Goal: Information Seeking & Learning: Learn about a topic

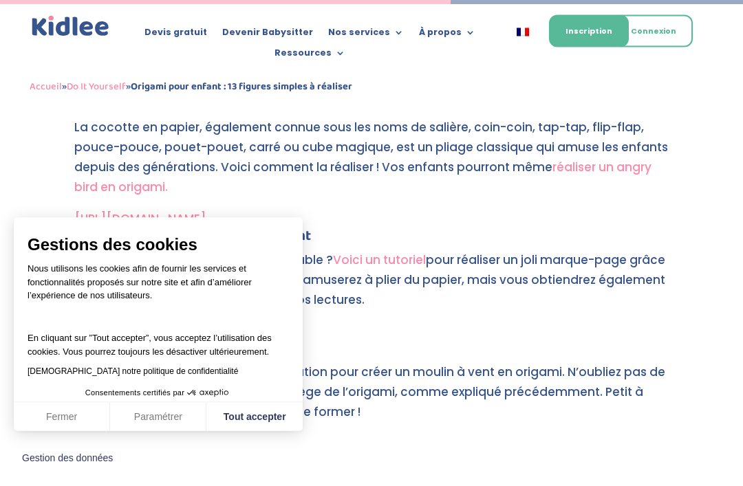
scroll to position [3107, 0]
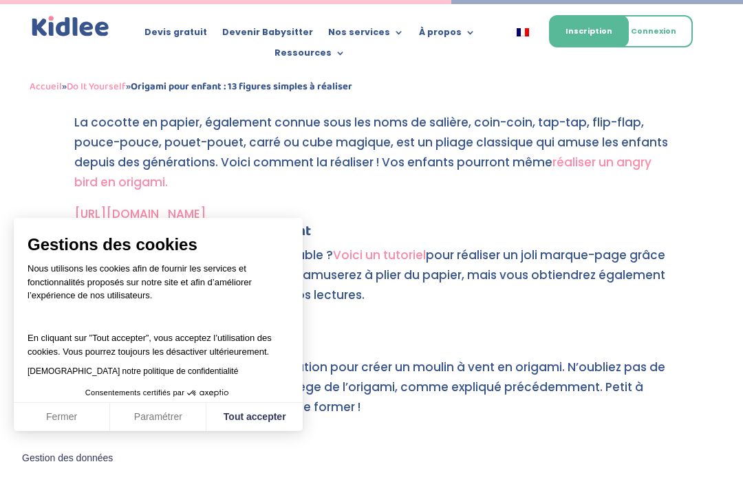
click at [261, 432] on button "Tout accepter" at bounding box center [254, 417] width 96 height 29
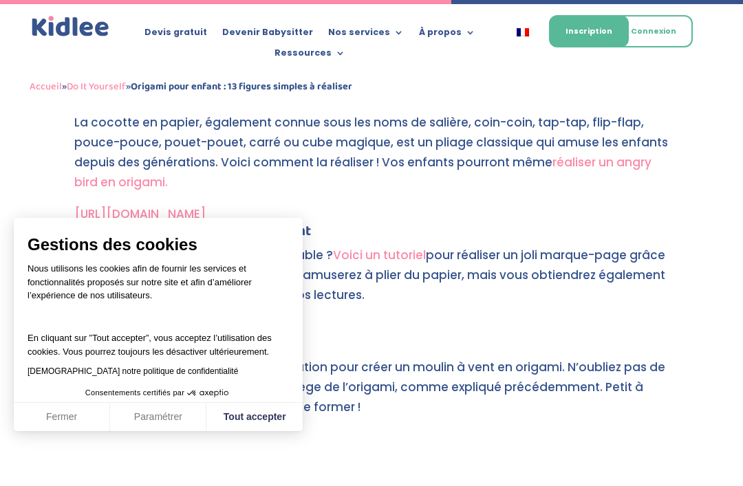
checkbox input "true"
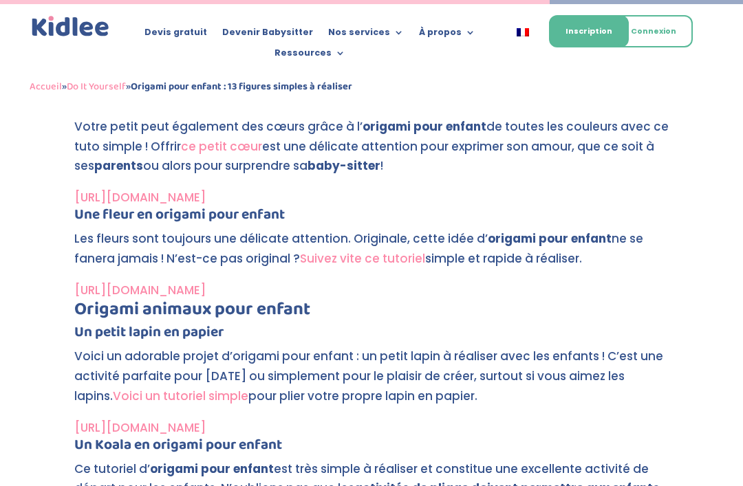
scroll to position [3790, 0]
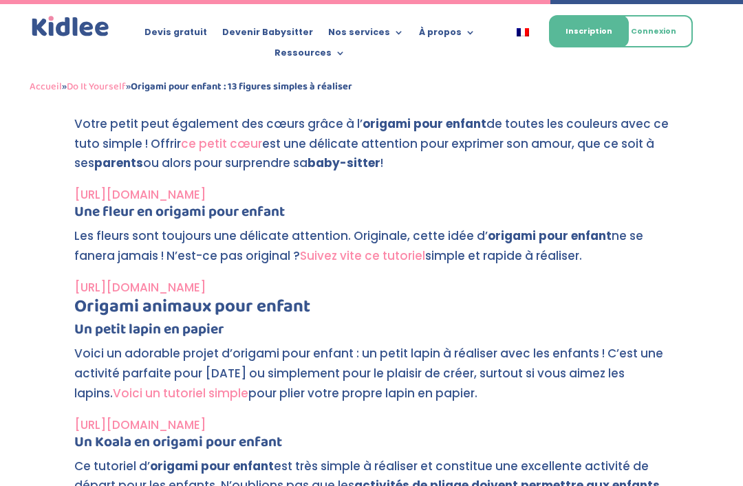
click at [186, 417] on link "[URL][DOMAIN_NAME]" at bounding box center [139, 425] width 131 height 17
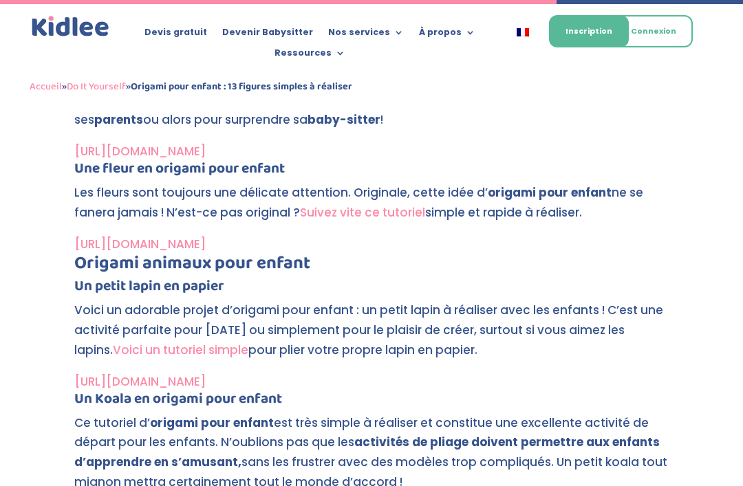
scroll to position [3834, 0]
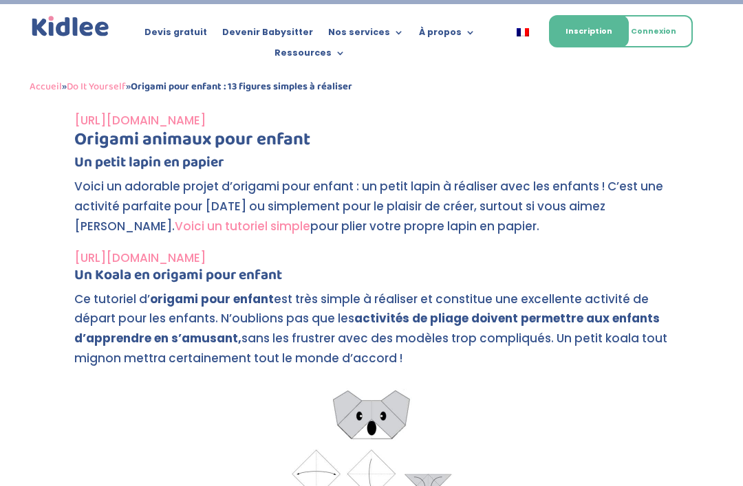
click at [164, 250] on link "[URL][DOMAIN_NAME]" at bounding box center [139, 258] width 131 height 17
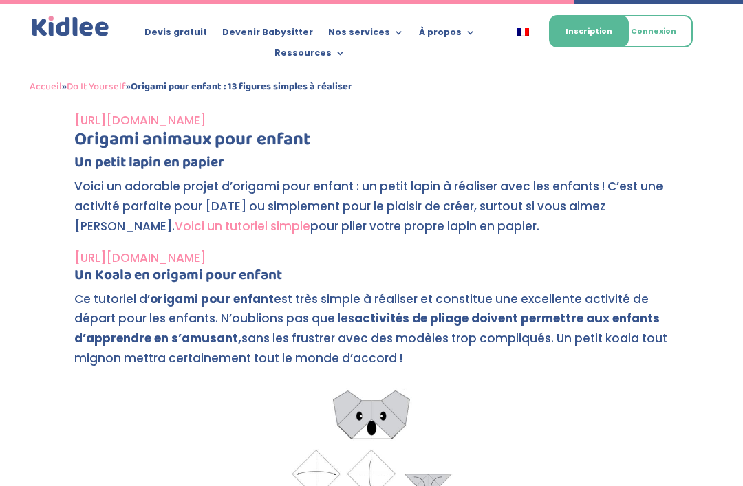
scroll to position [4001, 0]
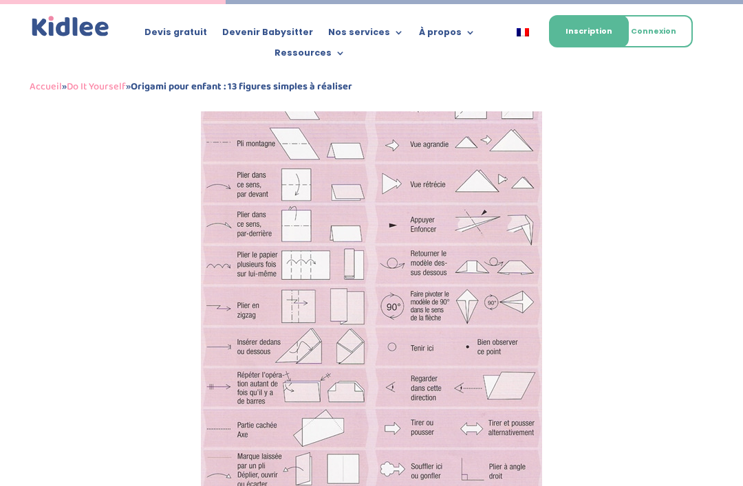
scroll to position [1556, 0]
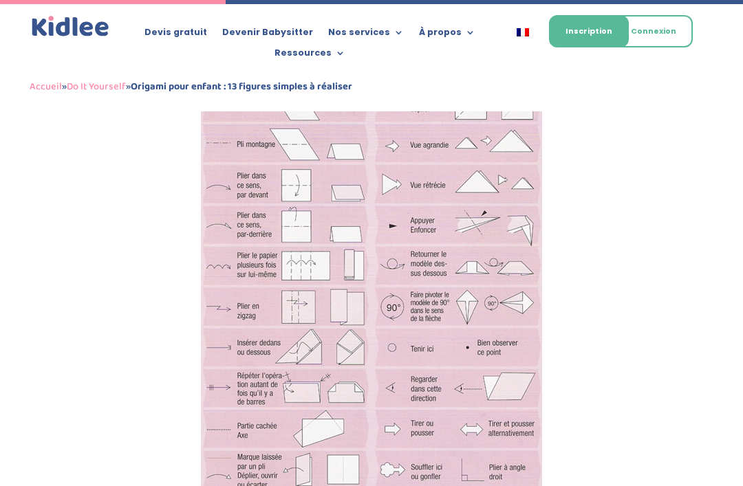
click at [404, 200] on img at bounding box center [371, 306] width 341 height 452
click at [469, 200] on img at bounding box center [371, 306] width 341 height 452
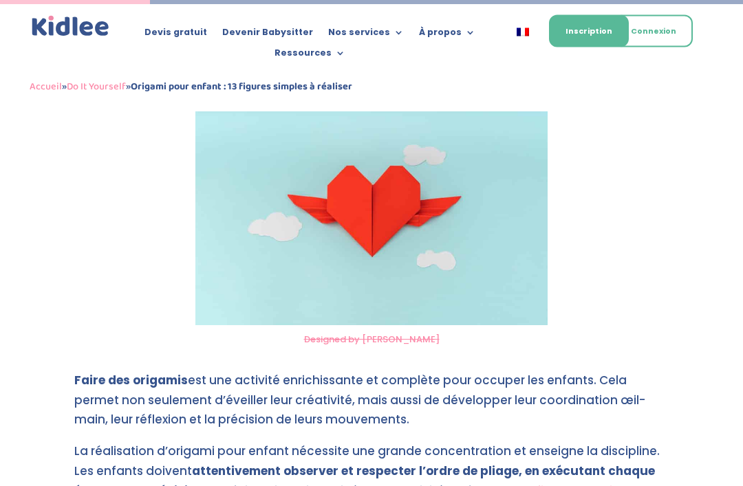
scroll to position [973, 0]
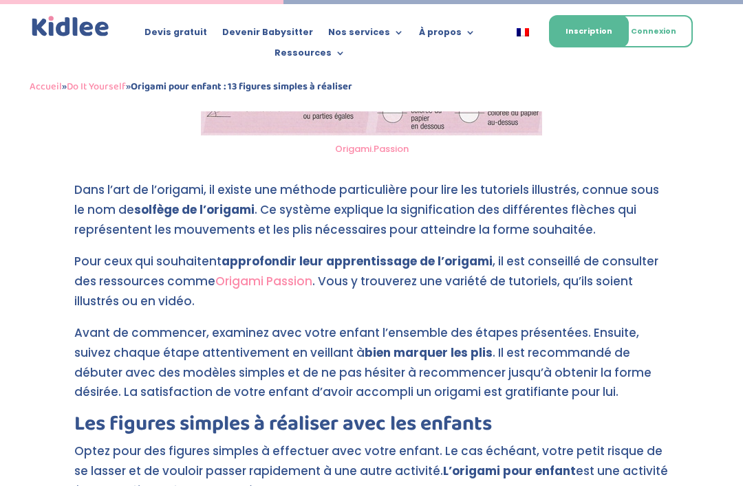
scroll to position [1952, 0]
